Goal: Task Accomplishment & Management: Manage account settings

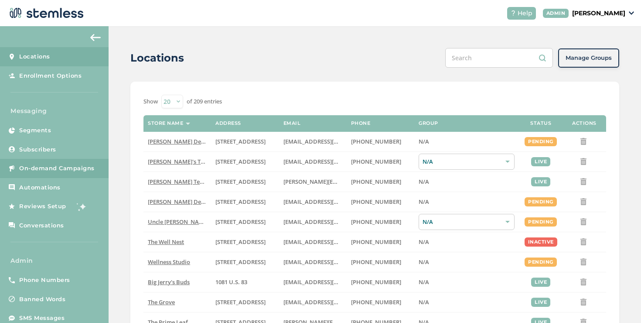
click at [78, 171] on span "On-demand Campaigns" at bounding box center [56, 168] width 75 height 9
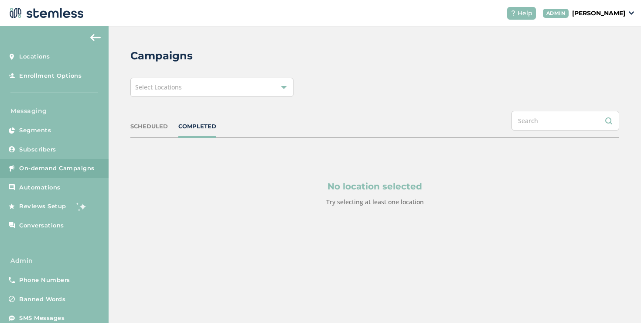
click at [185, 92] on div "Select Locations" at bounding box center [211, 87] width 163 height 19
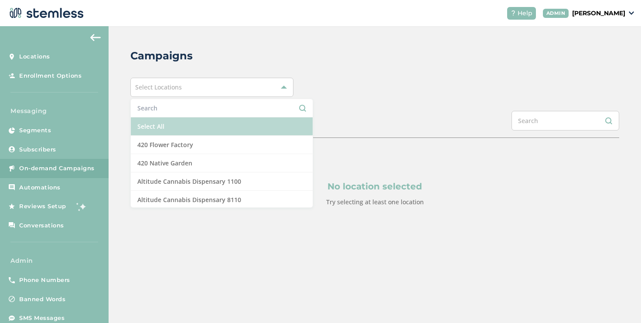
click at [167, 122] on li "Select All" at bounding box center [222, 126] width 182 height 18
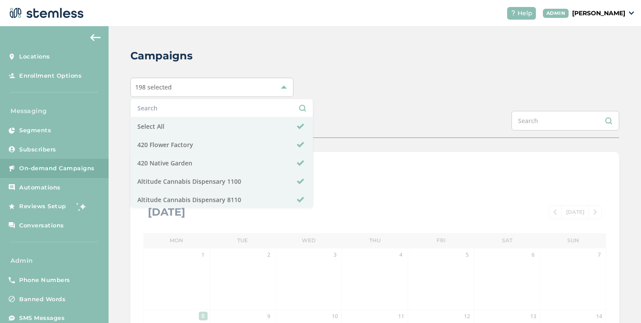
click at [340, 130] on div "SCHEDULED COMPLETED" at bounding box center [374, 124] width 489 height 27
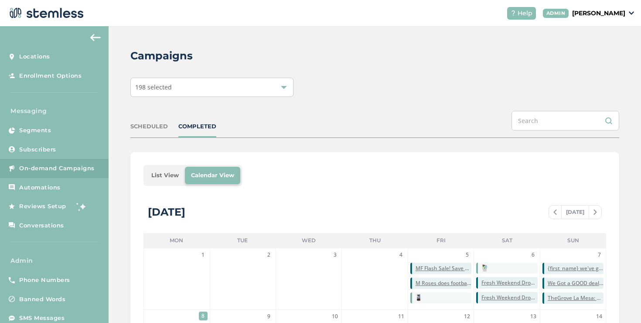
click at [164, 175] on li "List View" at bounding box center [165, 175] width 40 height 17
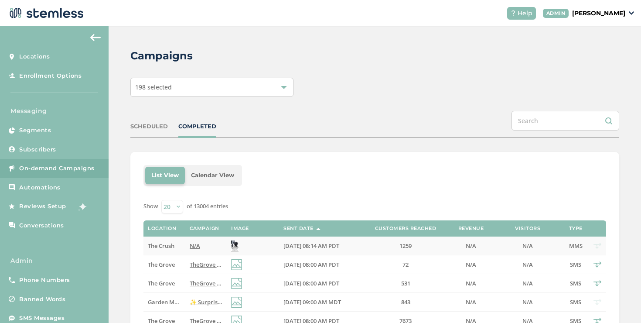
click at [185, 246] on td "N/A" at bounding box center [205, 246] width 41 height 19
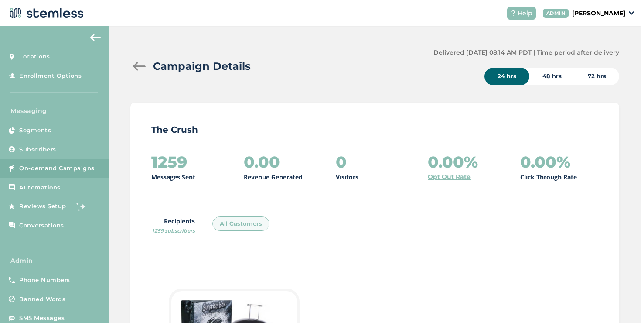
click at [135, 72] on div "Campaign Details" at bounding box center [278, 66] width 296 height 16
click at [136, 69] on div at bounding box center [138, 66] width 17 height 9
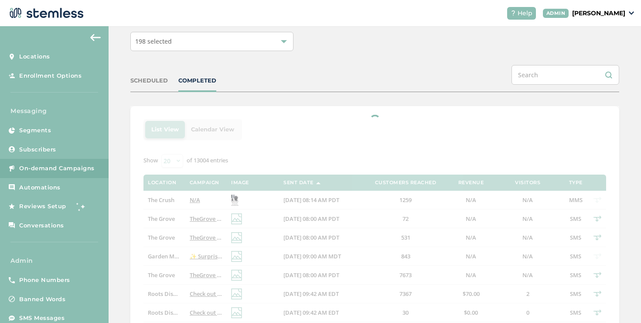
scroll to position [48, 0]
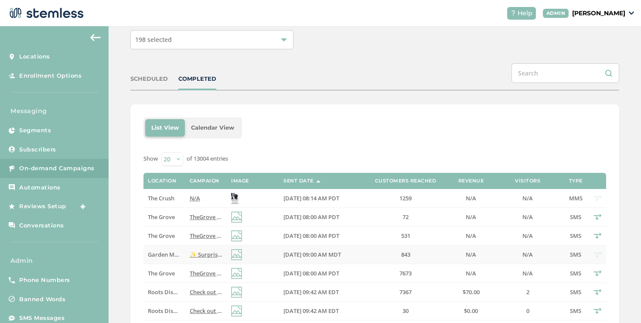
click at [205, 251] on span "✨ Surprise! Your weekly ritual just got a lot more affordable. Reply END to can…" at bounding box center [300, 254] width 221 height 8
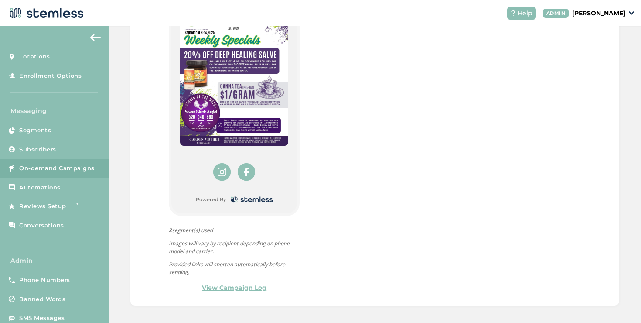
scroll to position [480, 0]
